Goal: Task Accomplishment & Management: Use online tool/utility

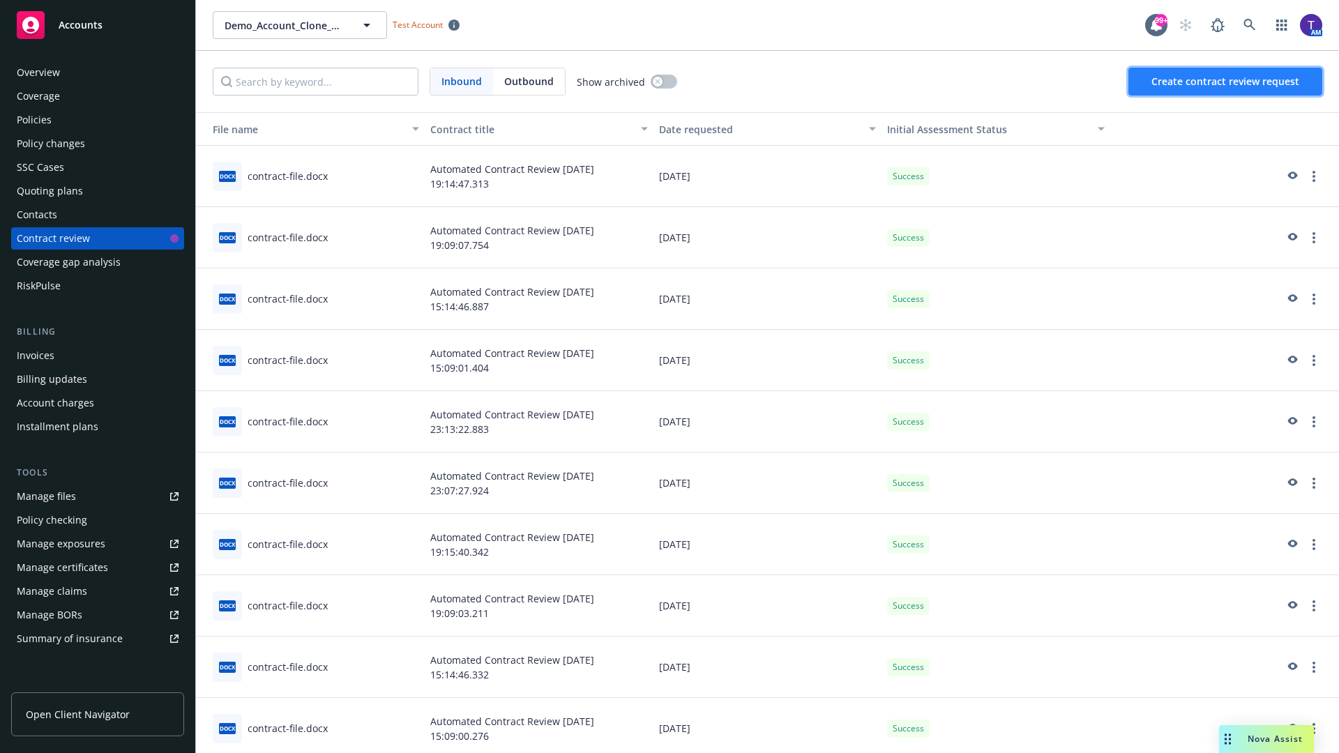
click at [1226, 82] on span "Create contract review request" at bounding box center [1225, 81] width 148 height 13
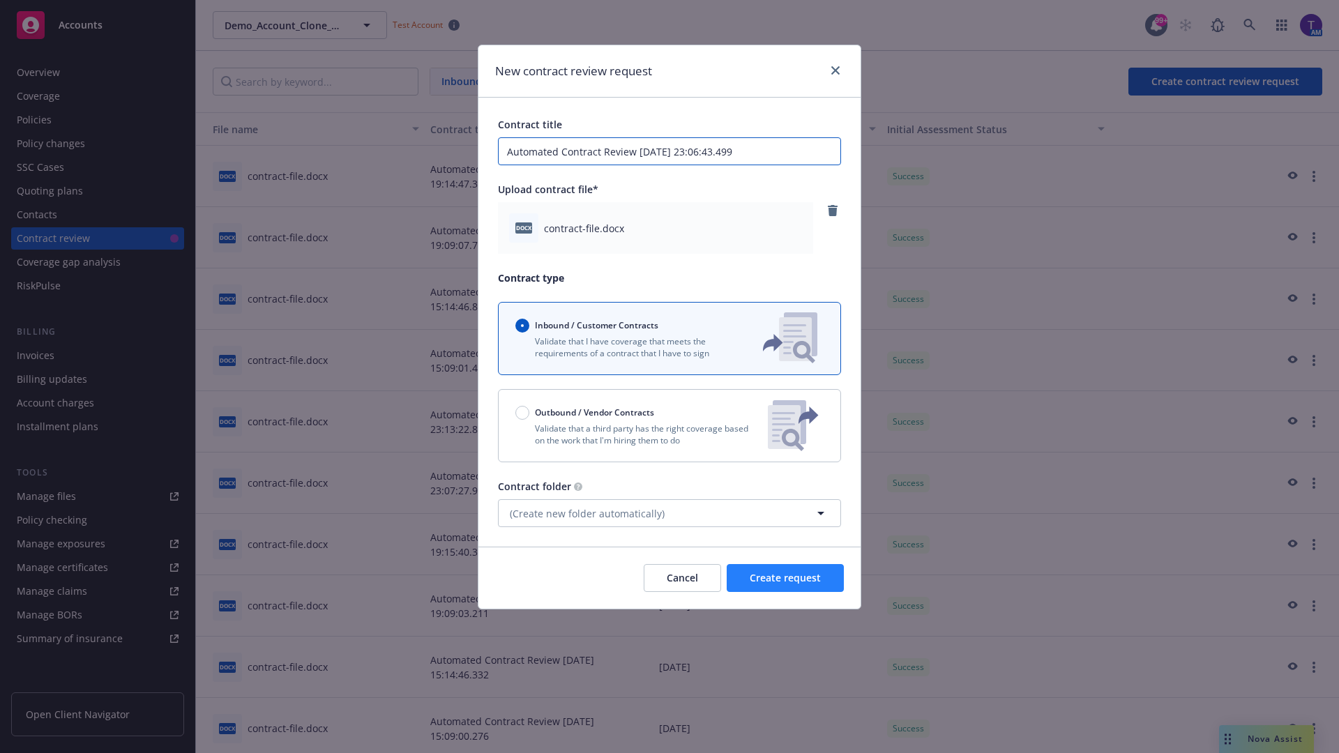
type input "Automated Contract Review [DATE] 23:06:43.499"
click at [785, 578] on span "Create request" at bounding box center [785, 577] width 71 height 13
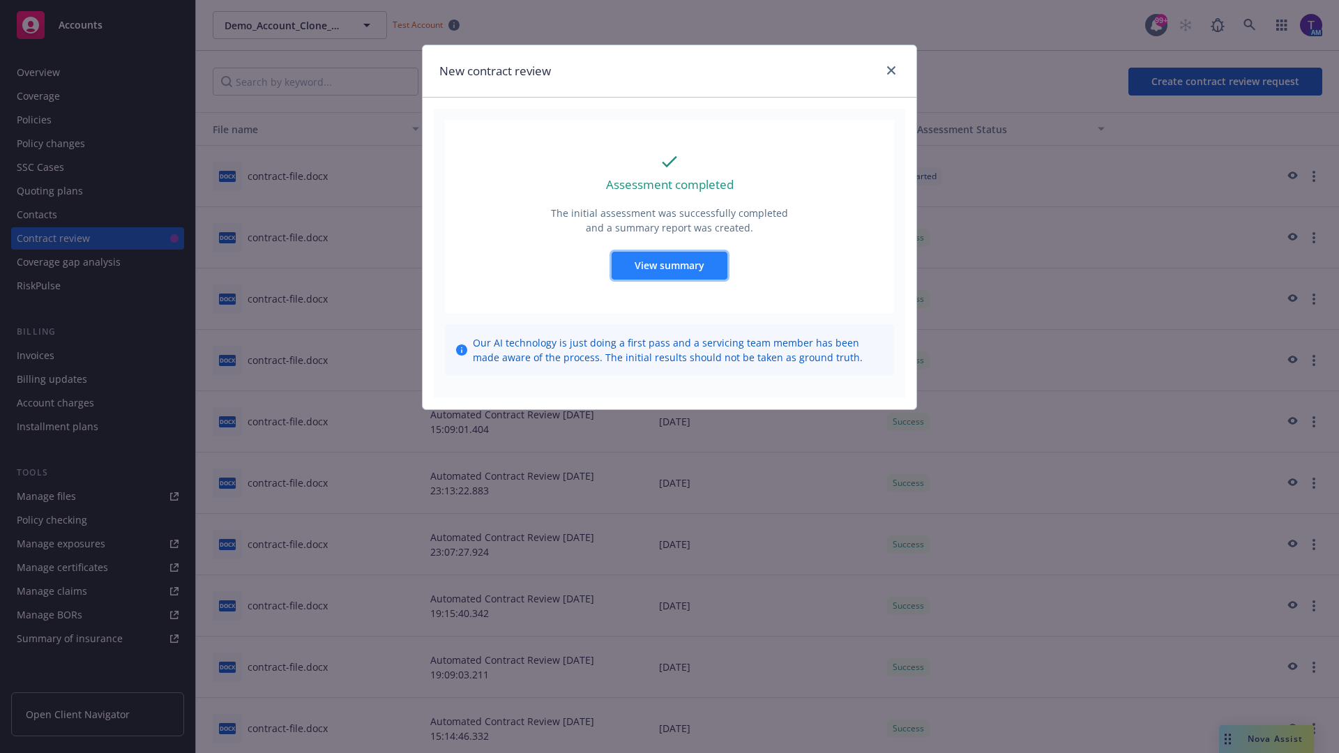
click at [669, 265] on span "View summary" at bounding box center [670, 265] width 70 height 13
